Goal: Navigation & Orientation: Find specific page/section

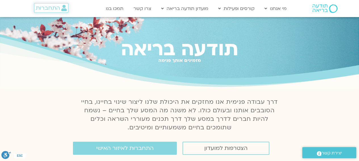
click at [59, 7] on span "התחברות" at bounding box center [48, 8] width 24 height 6
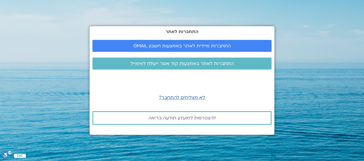
click at [177, 94] on span "לא מצליחים להתחבר?" at bounding box center [182, 97] width 46 height 6
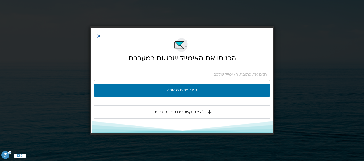
click at [238, 72] on input "email" at bounding box center [182, 74] width 176 height 13
click at [99, 33] on div at bounding box center [182, 40] width 176 height 18
click at [99, 38] on icon "Close" at bounding box center [99, 36] width 4 height 4
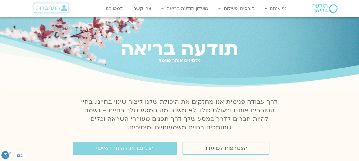
click at [60, 8] on span "התחברות" at bounding box center [51, 8] width 31 height 6
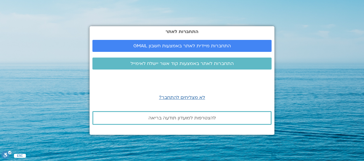
click at [183, 97] on span "לא מצליחים להתחבר?" at bounding box center [182, 97] width 46 height 6
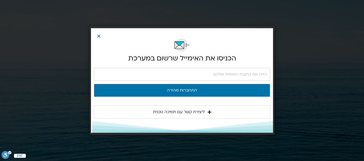
click at [96, 35] on div "הכניסו את האימייל שרשום במערכת התחברות מהירה ליצירת קשר עם תמיכה טכנית [PERSON_…" at bounding box center [182, 80] width 182 height 105
click at [101, 36] on div at bounding box center [182, 40] width 176 height 18
click at [98, 36] on icon "Close" at bounding box center [99, 36] width 4 height 4
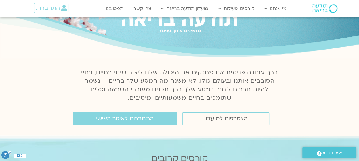
scroll to position [19, 0]
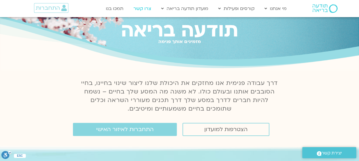
click at [144, 7] on link "צרו קשר" at bounding box center [143, 8] width 24 height 11
